Goal: Information Seeking & Learning: Learn about a topic

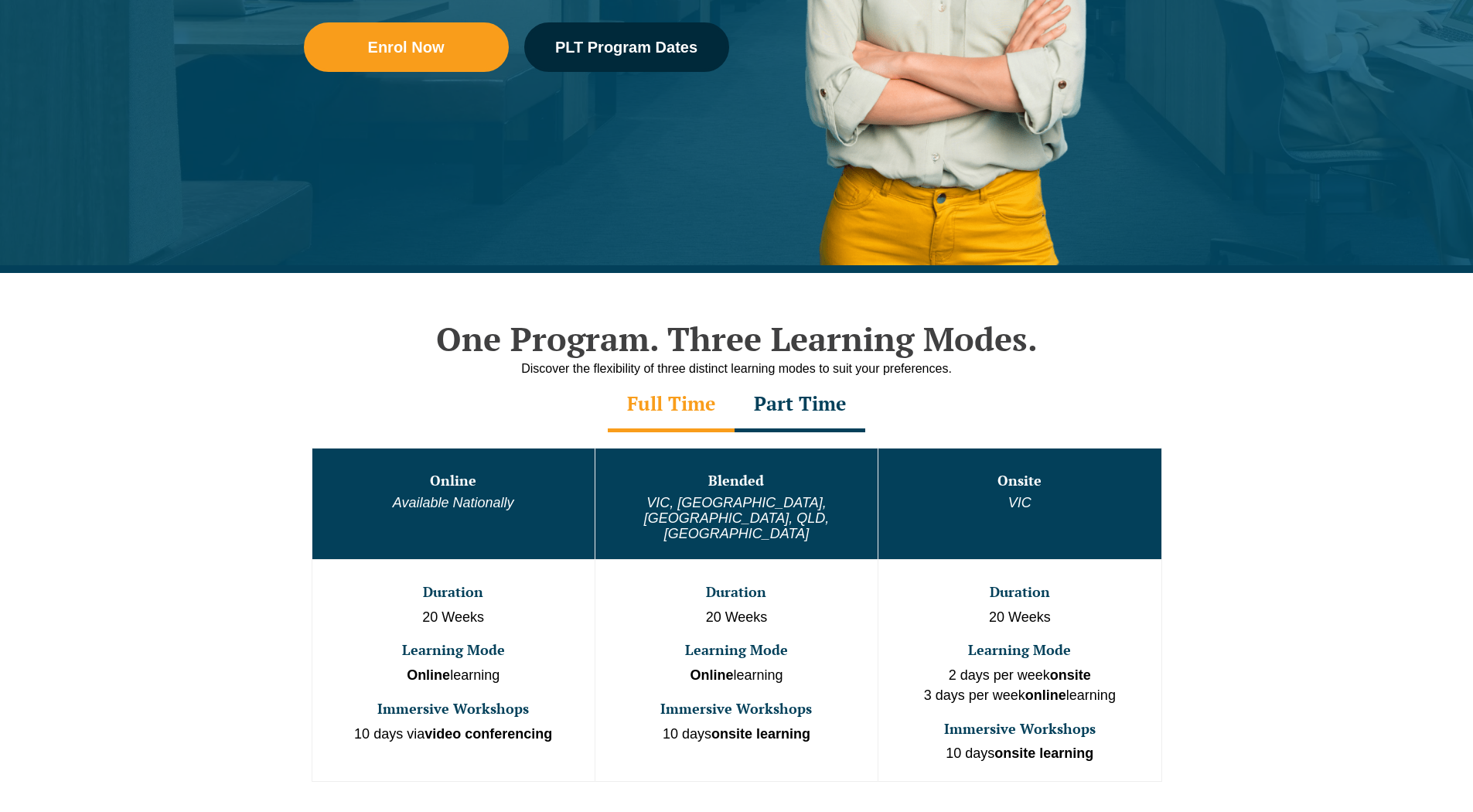
click at [779, 401] on div "Part Time" at bounding box center [800, 404] width 131 height 54
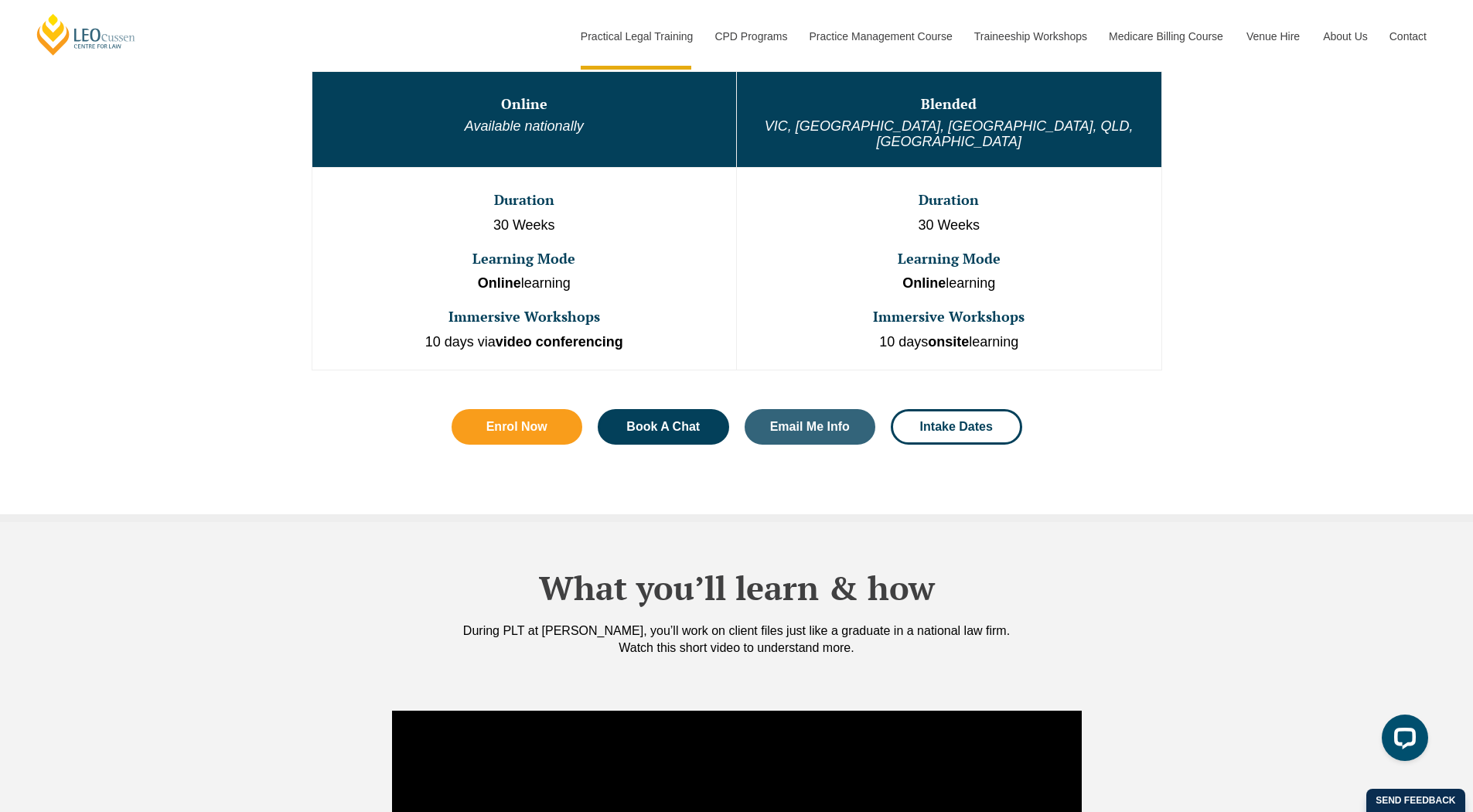
scroll to position [904, 0]
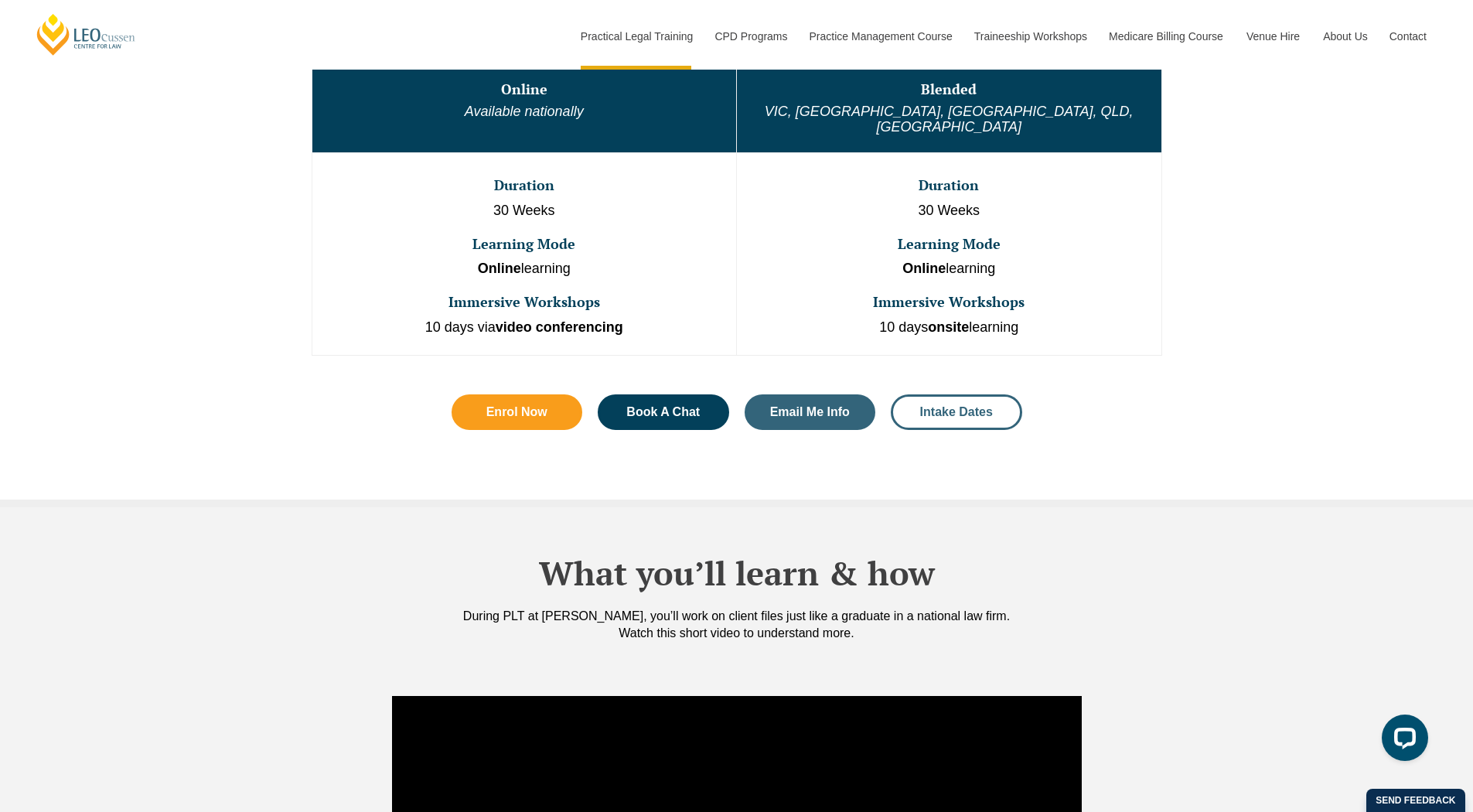
click at [986, 406] on span "Intake Dates" at bounding box center [957, 412] width 72 height 13
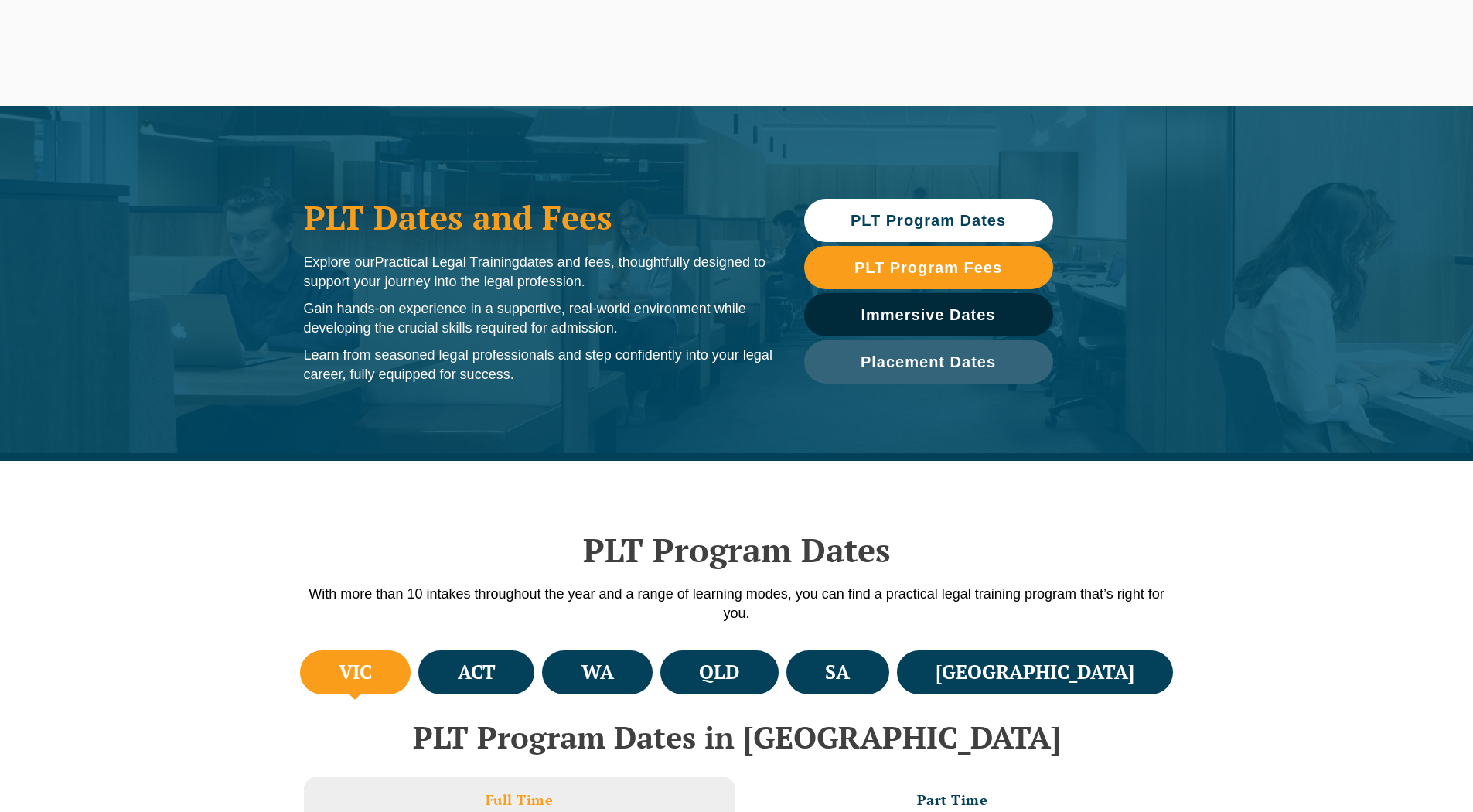
click at [535, 670] on li "ACT" at bounding box center [476, 672] width 116 height 44
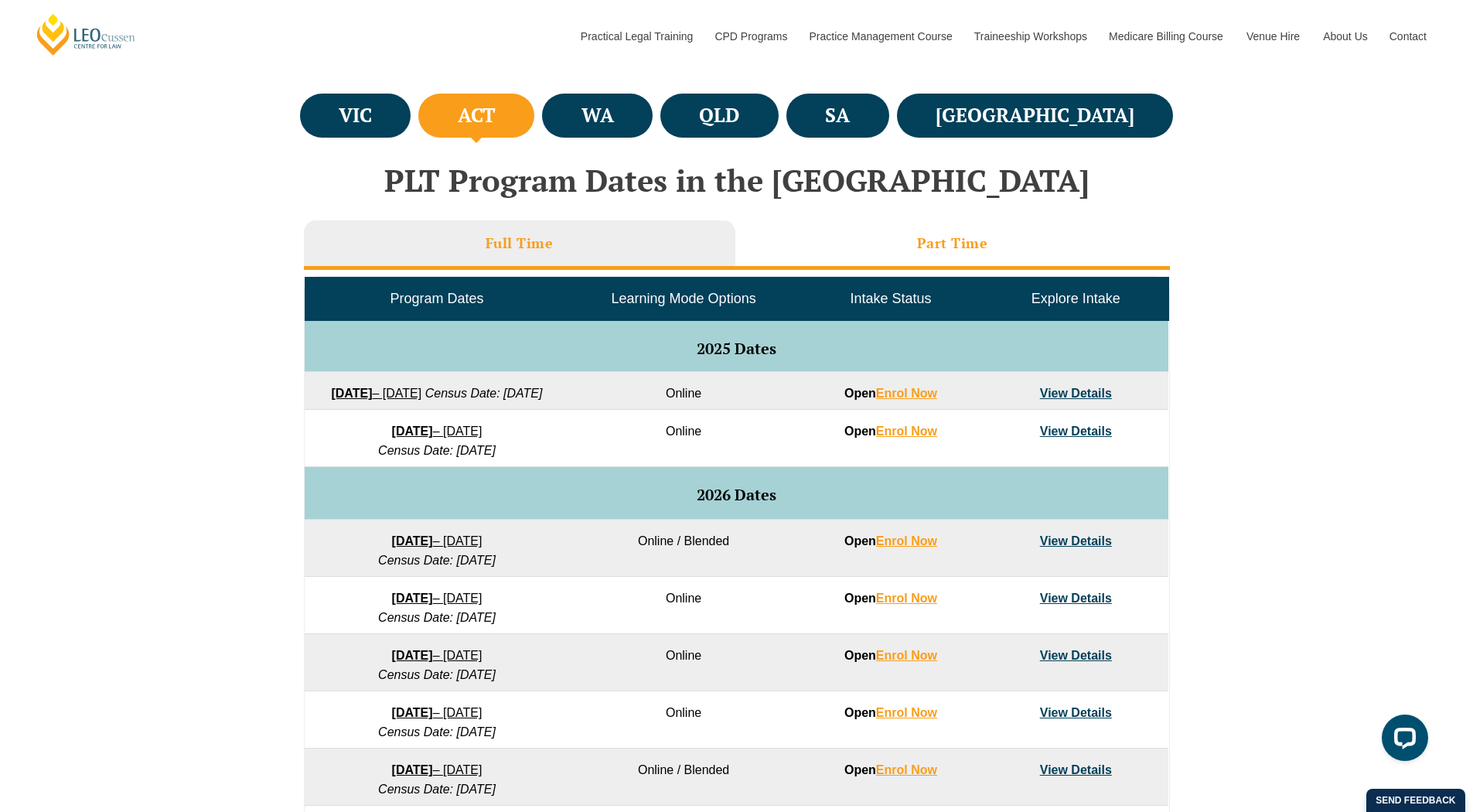
click at [970, 239] on h3 "Part Time" at bounding box center [953, 243] width 71 height 18
